Goal: Check status: Check status

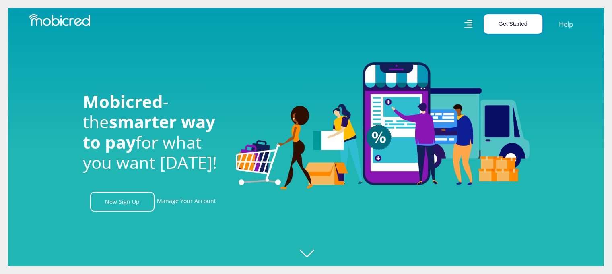
click at [518, 26] on button "Get Started" at bounding box center [513, 24] width 59 height 20
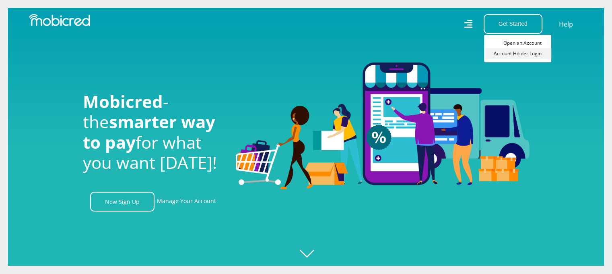
click at [526, 53] on link "Account Holder Login" at bounding box center [517, 53] width 67 height 10
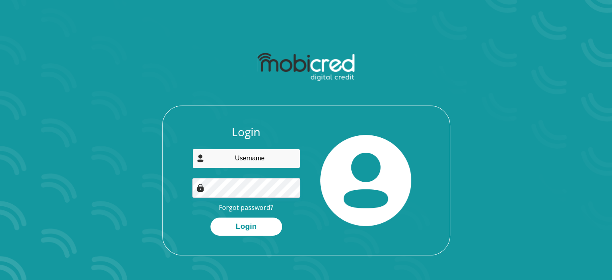
click at [233, 161] on input "email" at bounding box center [246, 158] width 108 height 20
type input "monrico@portfolium.co.za"
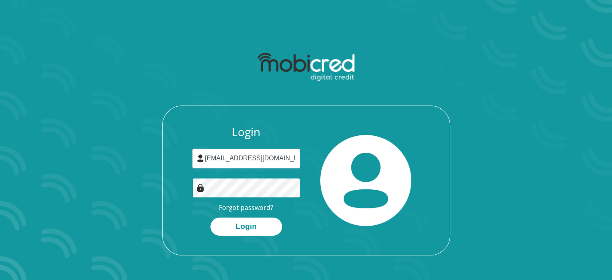
click at [210, 217] on button "Login" at bounding box center [246, 226] width 72 height 18
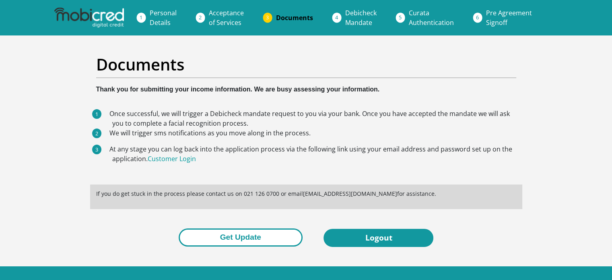
click at [246, 244] on button "Get Update" at bounding box center [241, 237] width 124 height 18
